Goal: Find specific page/section: Find specific page/section

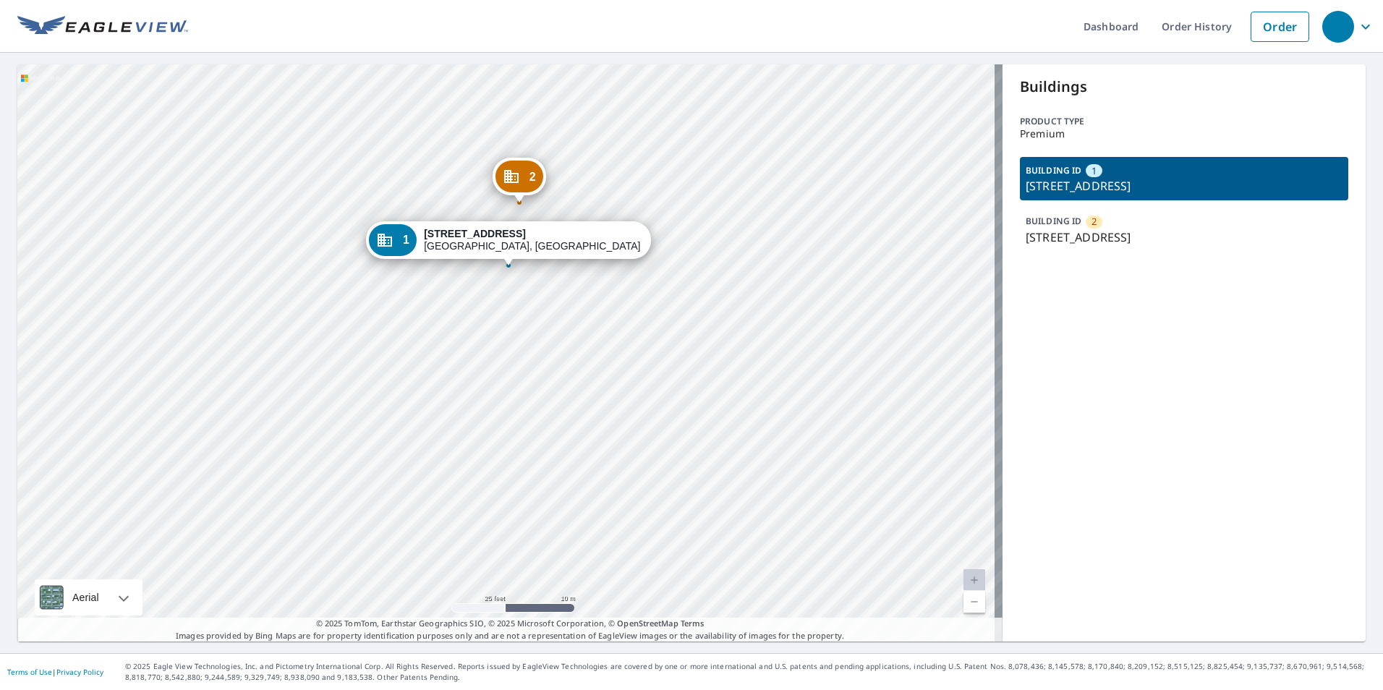
click at [1084, 244] on p "[STREET_ADDRESS]" at bounding box center [1184, 237] width 317 height 17
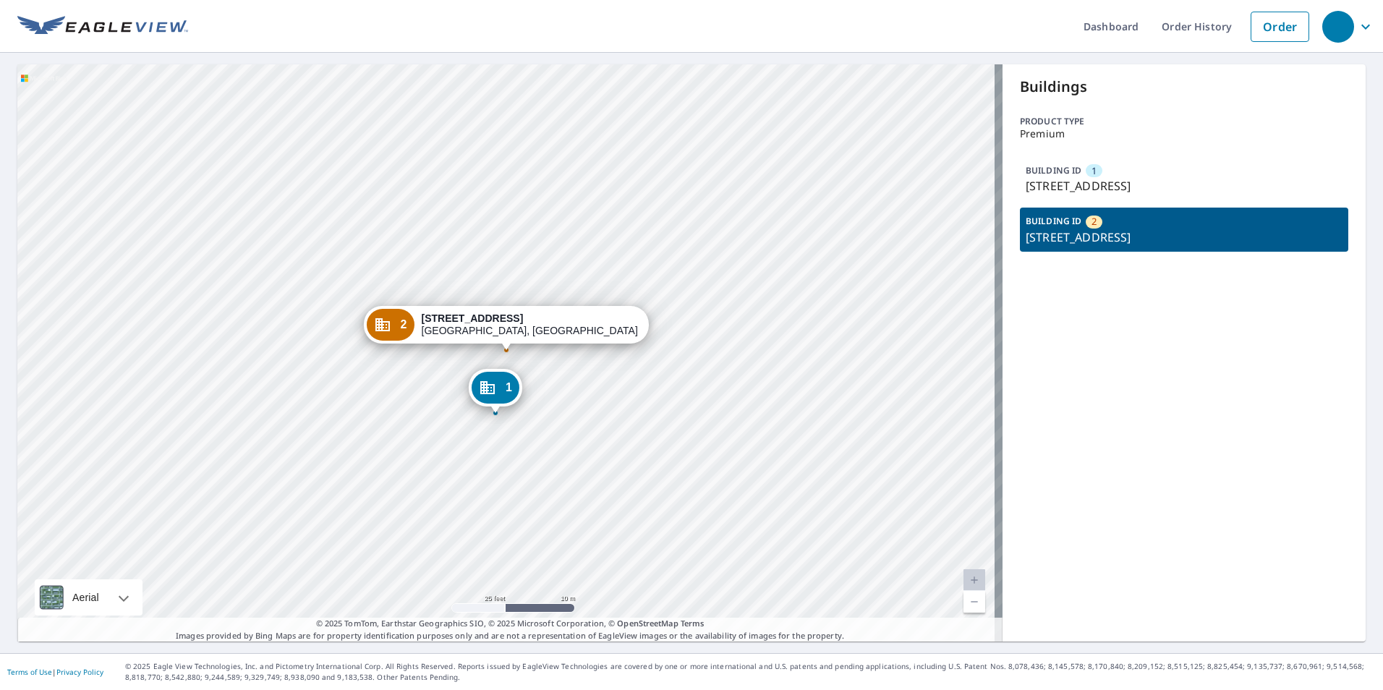
click at [1089, 185] on p "[STREET_ADDRESS]" at bounding box center [1184, 185] width 317 height 17
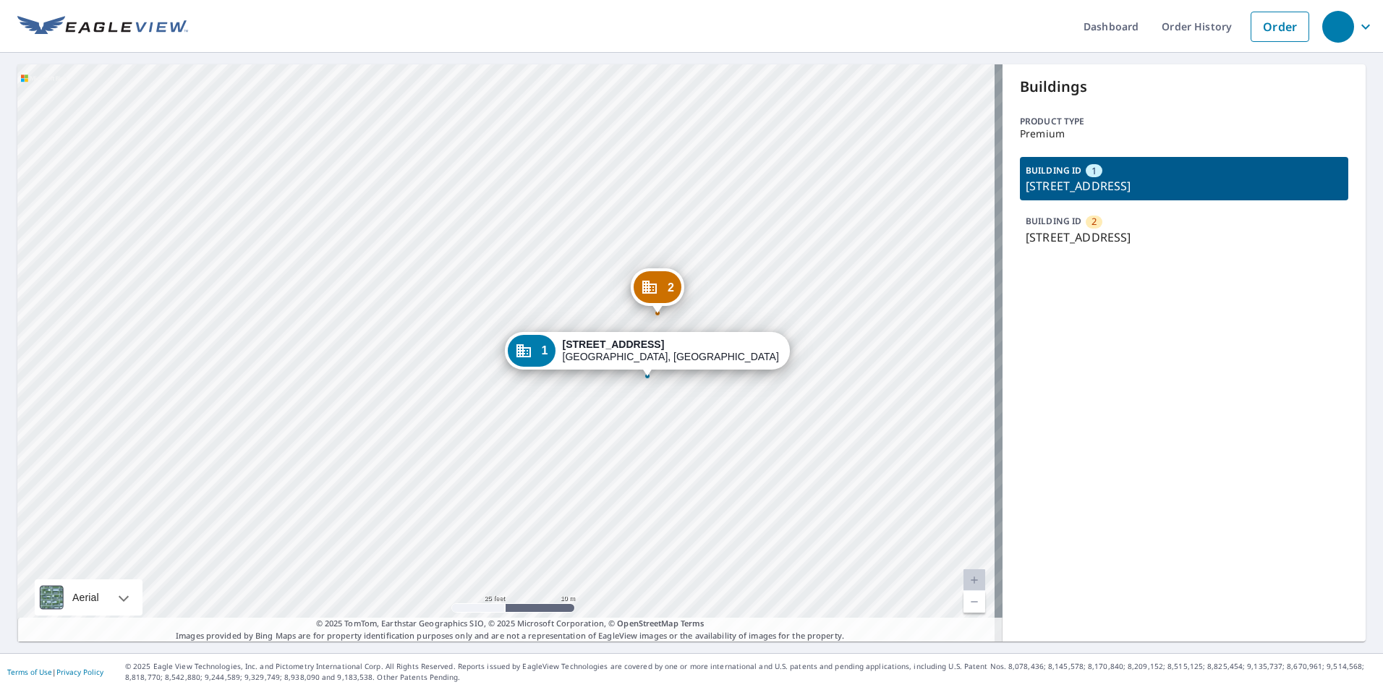
drag, startPoint x: 1078, startPoint y: 199, endPoint x: 1087, endPoint y: 198, distance: 8.7
click at [1078, 198] on div "BUILDING ID 1 6605 NE Alameda St, Portland, OR, 97213" at bounding box center [1184, 178] width 328 height 43
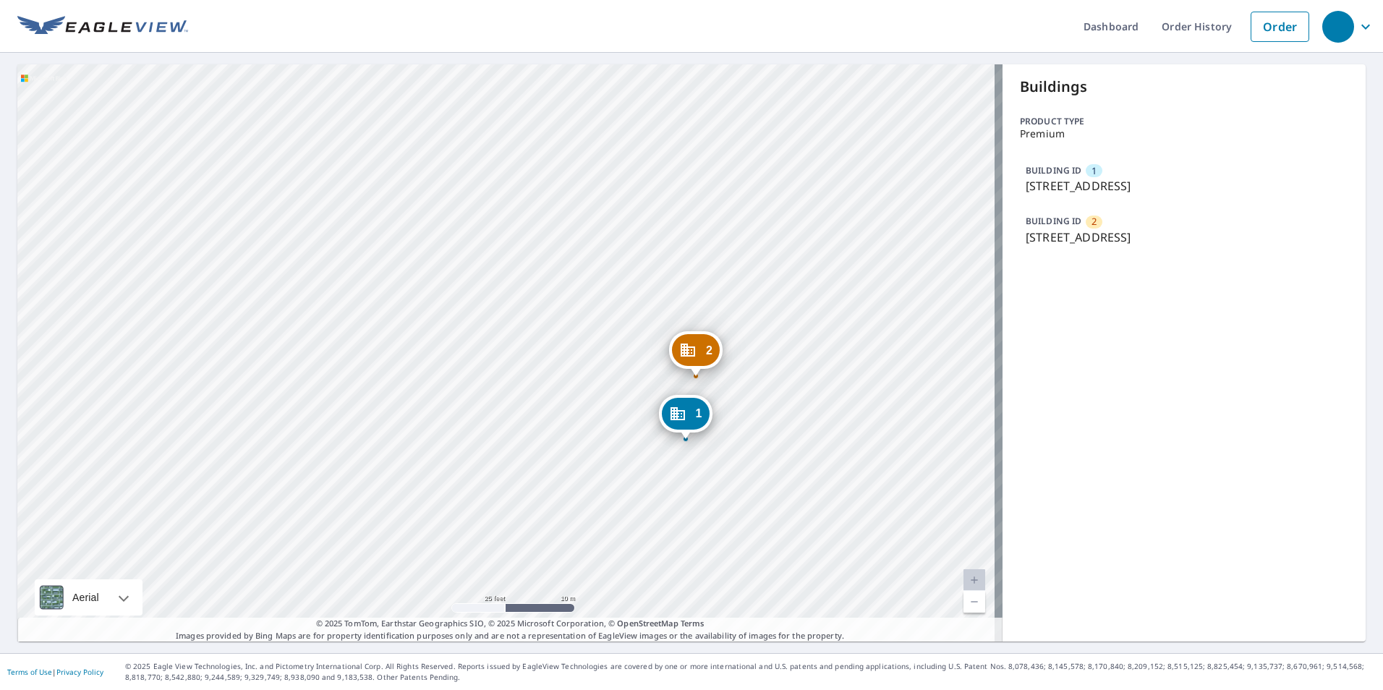
click at [690, 349] on icon "Dropped pin, building 2, Commercial property, 6605 NE Alameda St Portland, OR 9…" at bounding box center [687, 350] width 17 height 17
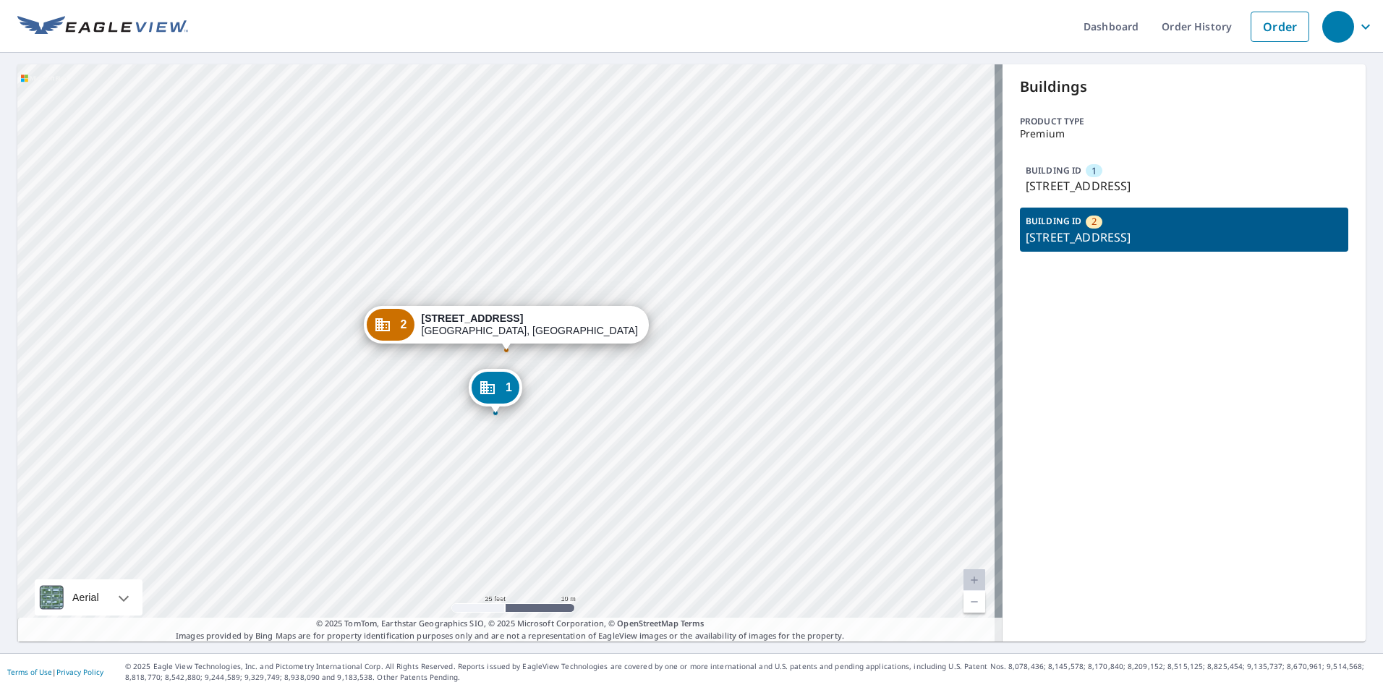
click at [1103, 170] on div "BUILDING ID 1 6605 NE Alameda St, Portland, OR, 97213" at bounding box center [1184, 178] width 328 height 43
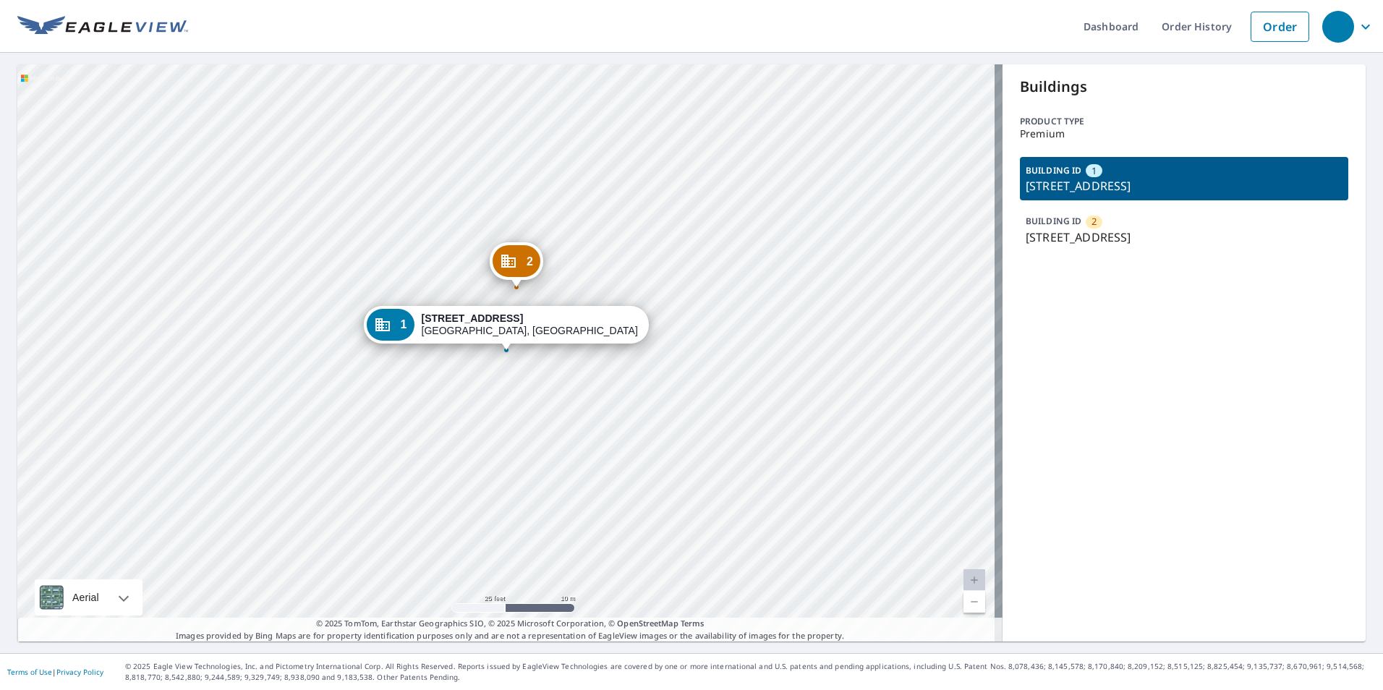
click at [1121, 190] on p "[STREET_ADDRESS]" at bounding box center [1184, 185] width 317 height 17
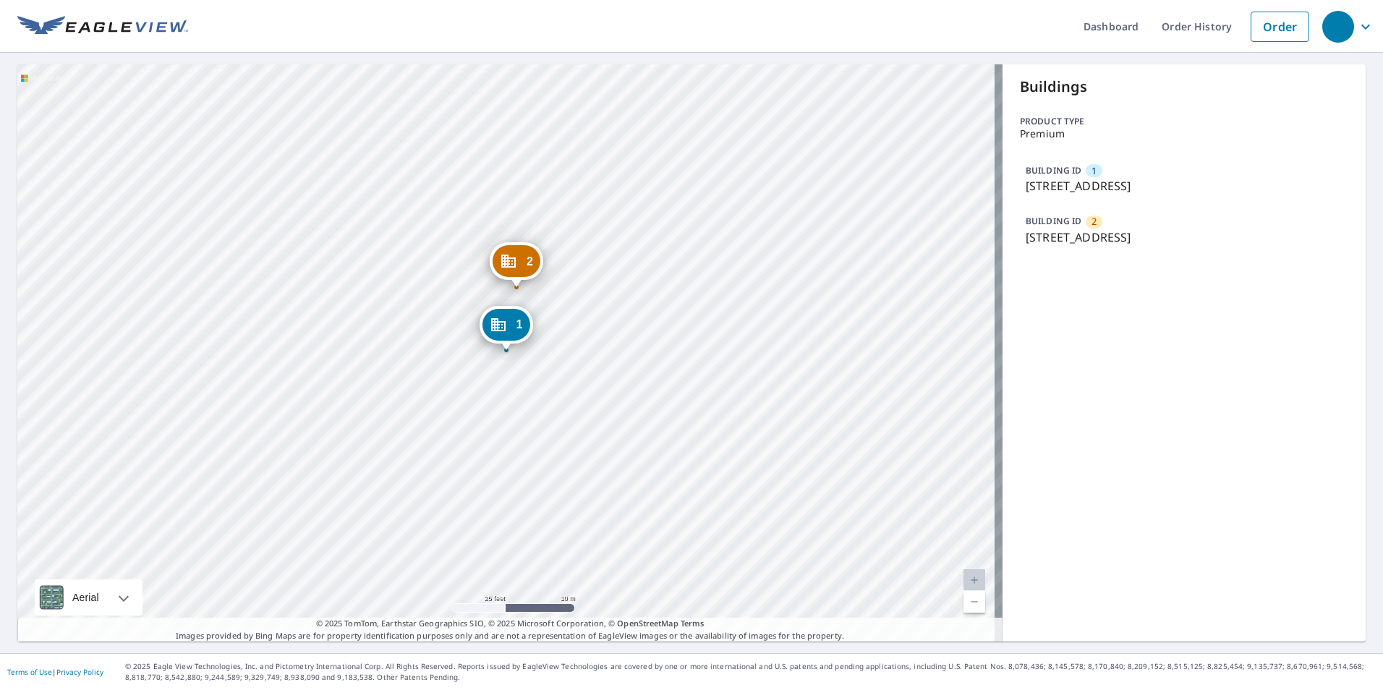
click at [1116, 192] on p "[STREET_ADDRESS]" at bounding box center [1184, 185] width 317 height 17
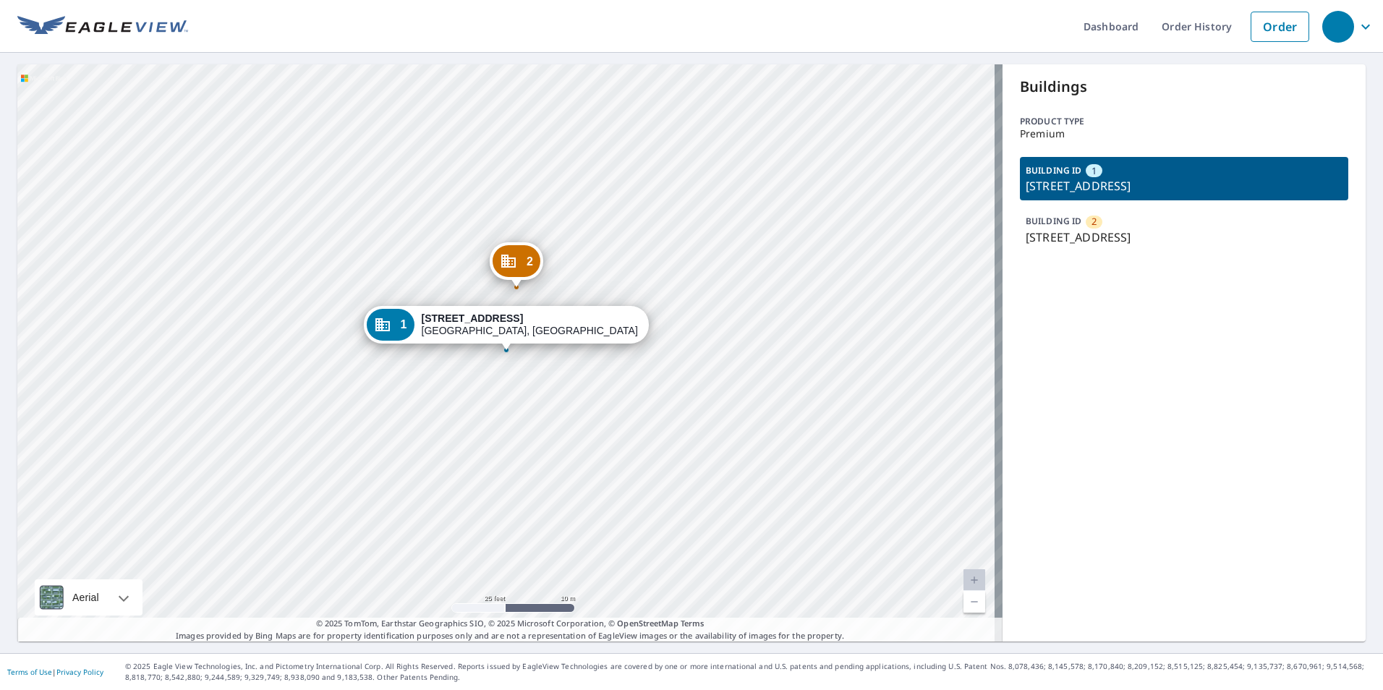
click at [1179, 432] on div "Buildings Product type Premium BUILDING ID 1 6605 NE Alameda St, Portland, OR, …" at bounding box center [1184, 352] width 363 height 577
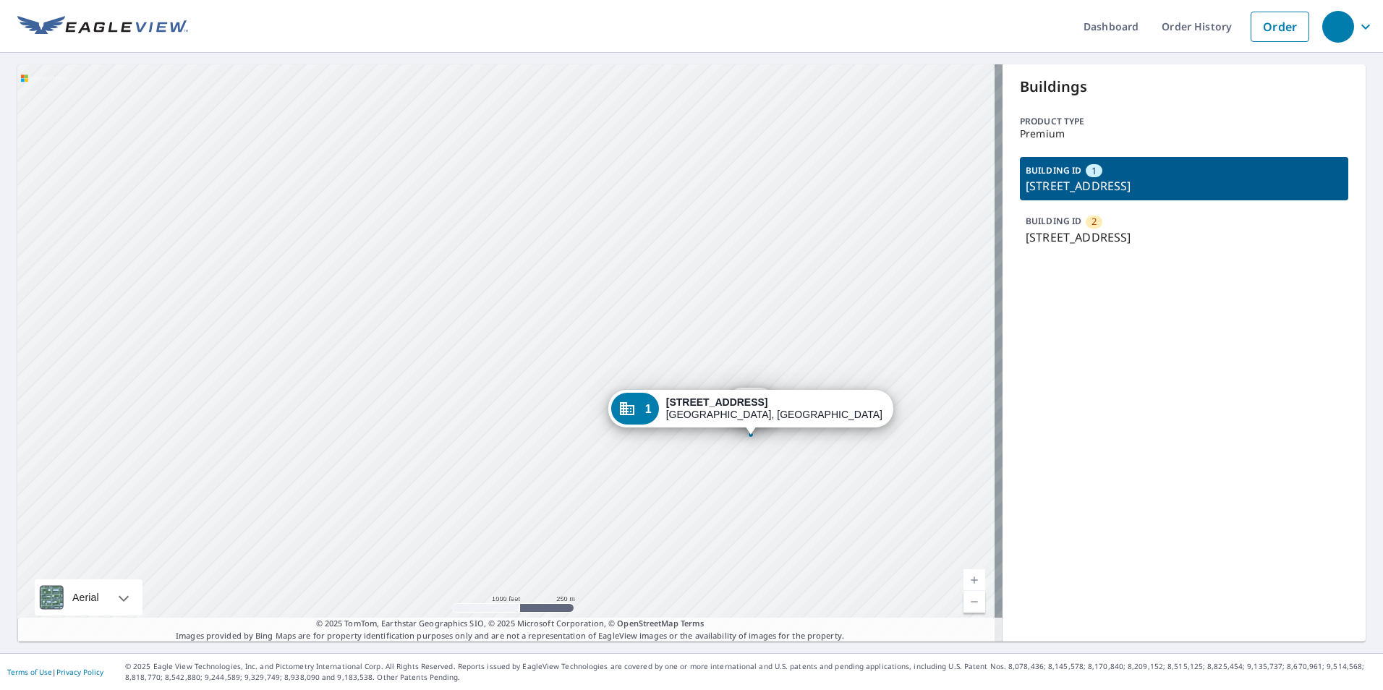
drag, startPoint x: 862, startPoint y: 442, endPoint x: 289, endPoint y: 374, distance: 577.1
click at [268, 402] on div "2 [STREET_ADDRESS] 1 [STREET_ADDRESS]" at bounding box center [509, 352] width 985 height 577
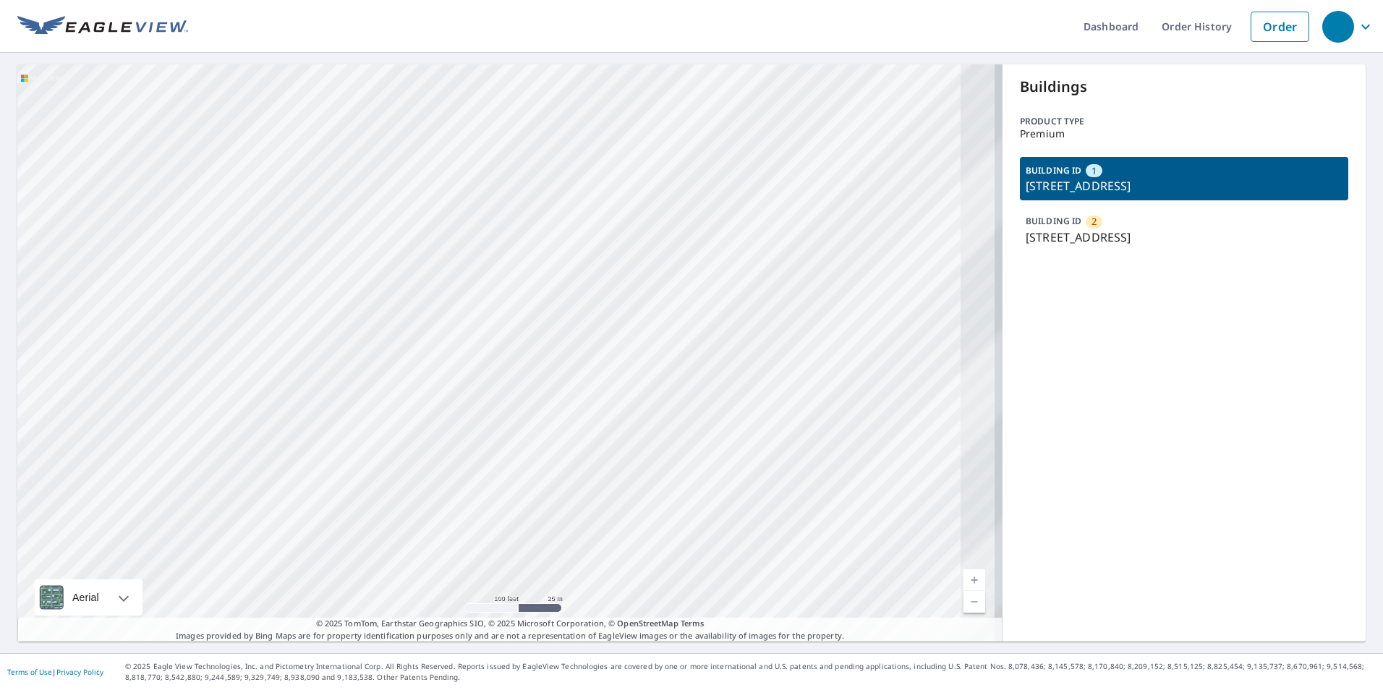
drag, startPoint x: 739, startPoint y: 421, endPoint x: 240, endPoint y: 362, distance: 502.7
click at [240, 362] on div "2 [STREET_ADDRESS] 1 [STREET_ADDRESS]" at bounding box center [509, 352] width 985 height 577
